Goal: Entertainment & Leisure: Consume media (video, audio)

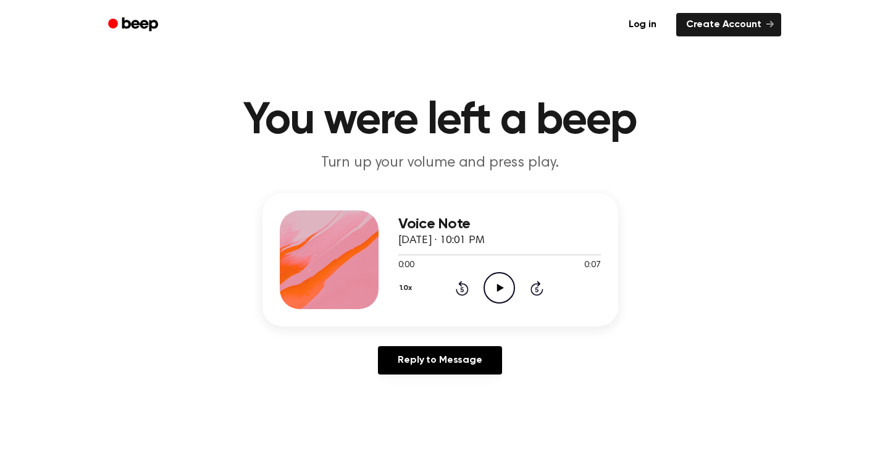
click at [496, 283] on icon "Play Audio" at bounding box center [498, 287] width 31 height 31
click at [493, 286] on icon "Play Audio" at bounding box center [498, 287] width 31 height 31
click at [493, 295] on icon "Play Audio" at bounding box center [498, 287] width 31 height 31
click at [491, 277] on icon "Play Audio" at bounding box center [498, 287] width 31 height 31
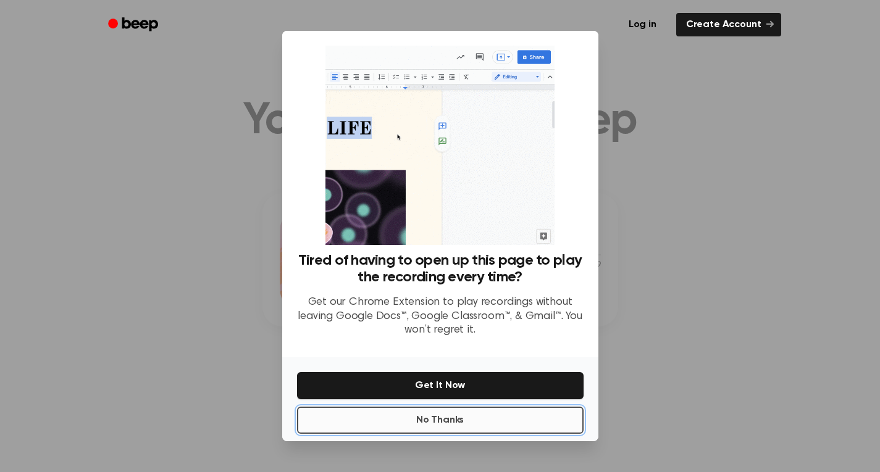
click at [464, 425] on button "No Thanks" at bounding box center [440, 420] width 286 height 27
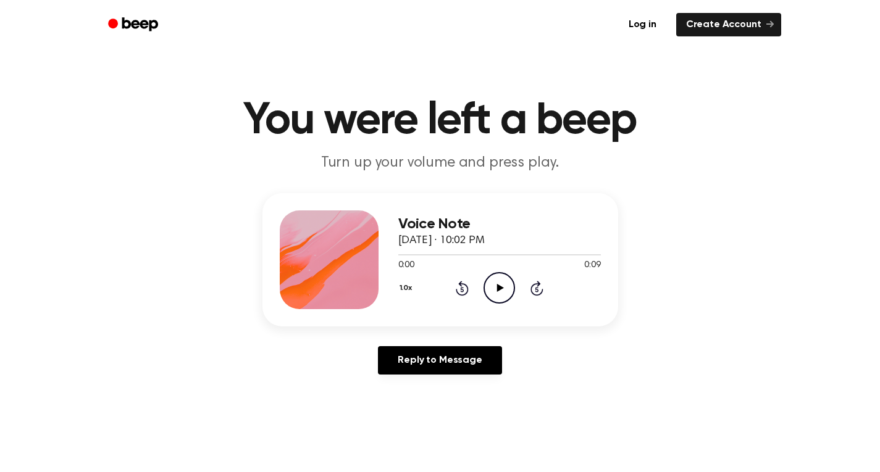
click at [506, 284] on icon "Play Audio" at bounding box center [498, 287] width 31 height 31
